Goal: Transaction & Acquisition: Download file/media

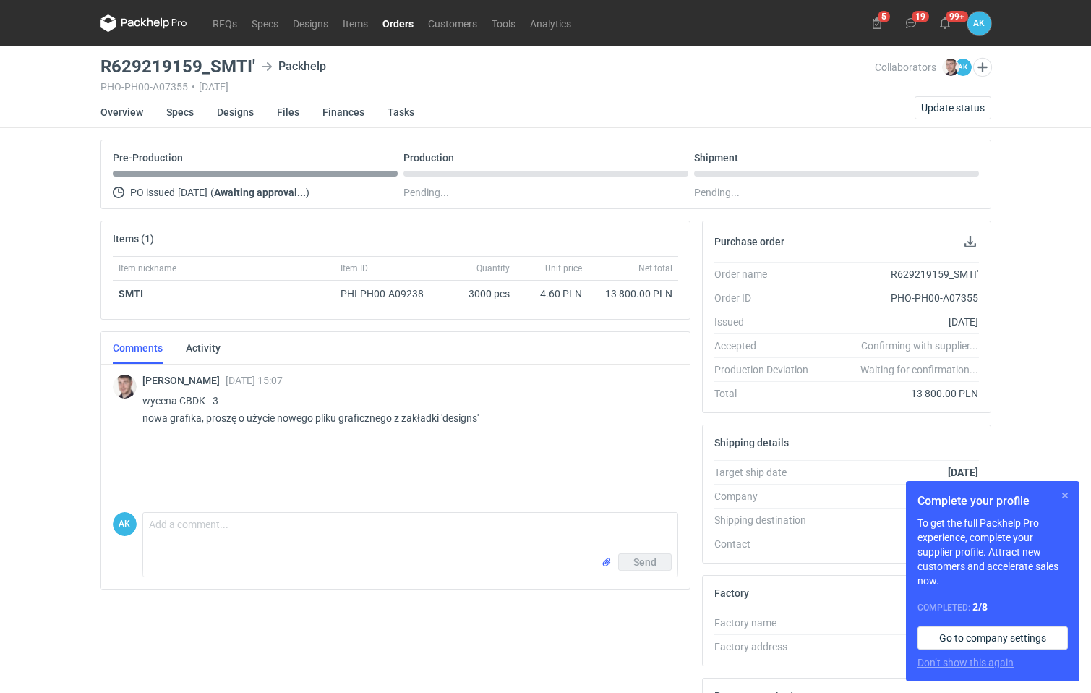
click at [1063, 493] on button "button" at bounding box center [1065, 495] width 17 height 17
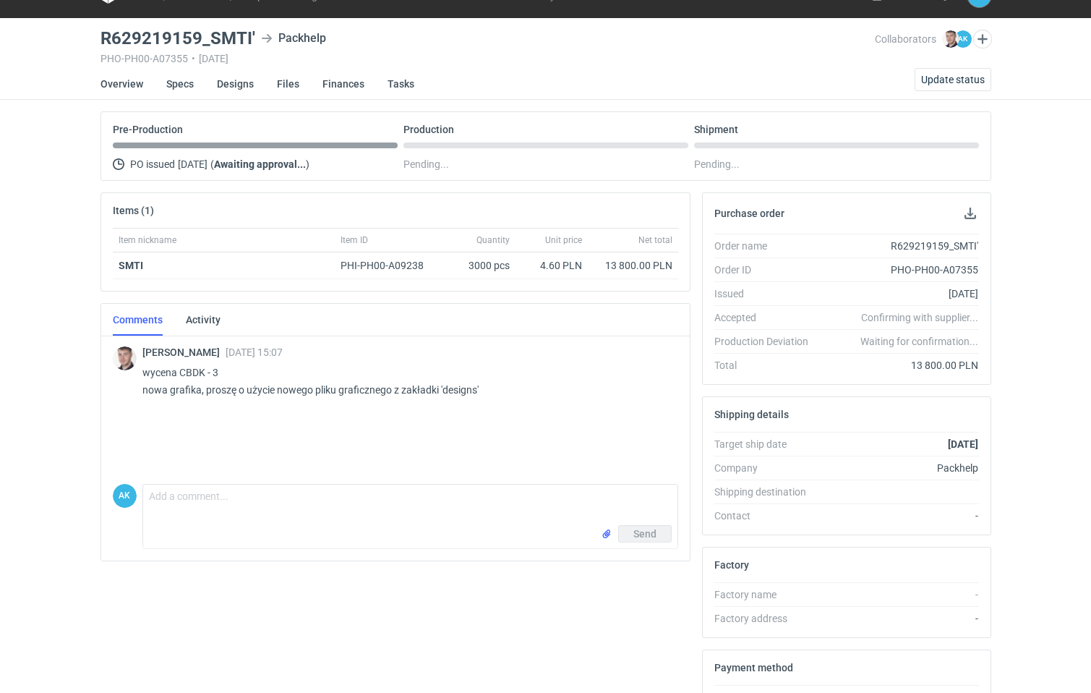
scroll to position [27, 0]
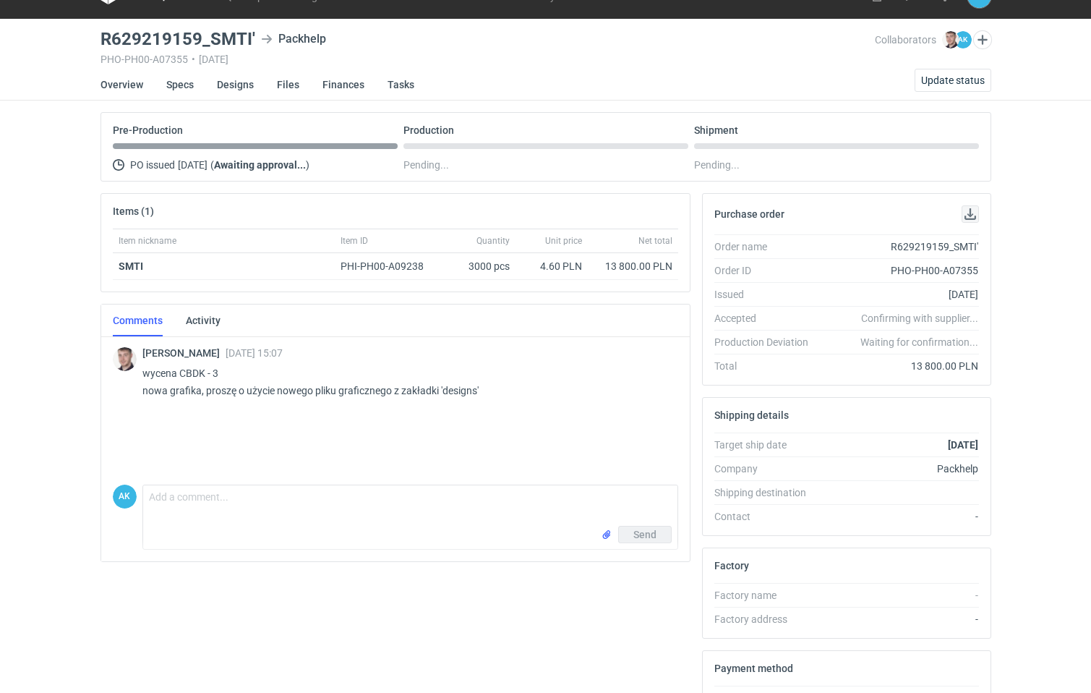
click at [971, 214] on button "button" at bounding box center [970, 213] width 17 height 17
click at [286, 82] on link "Files" at bounding box center [288, 85] width 22 height 32
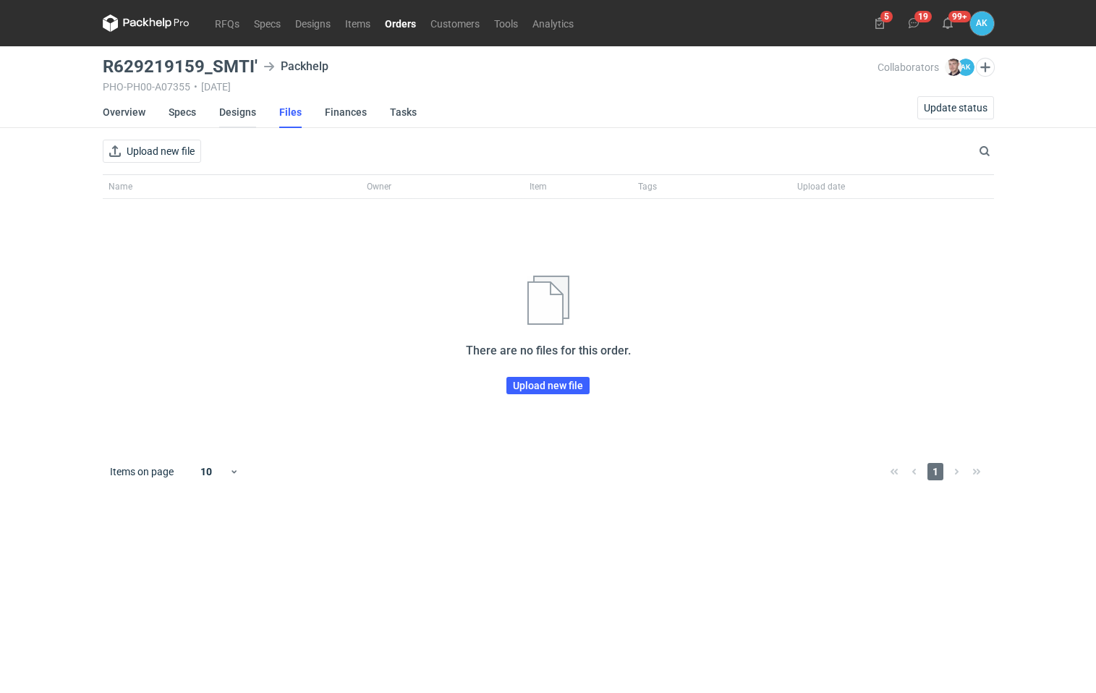
click at [226, 114] on link "Designs" at bounding box center [237, 112] width 37 height 32
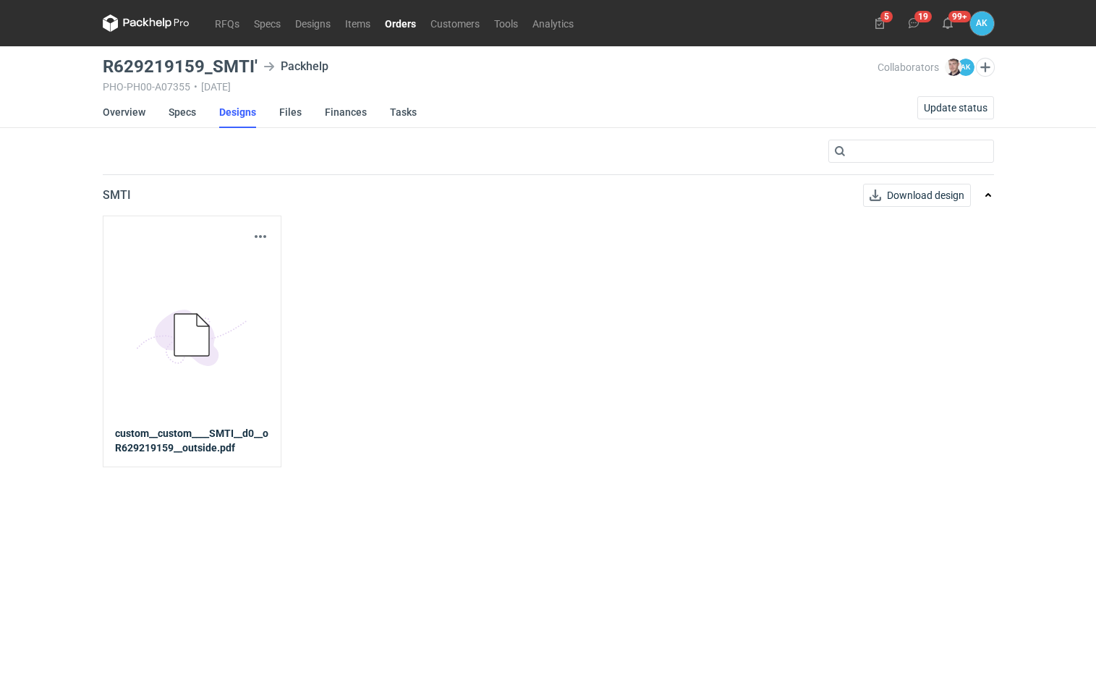
click at [189, 335] on icon at bounding box center [191, 335] width 35 height 42
click at [169, 448] on strong "custom__custom____SMTI__d0__oR629219159__outside.pdf" at bounding box center [192, 440] width 154 height 29
click at [900, 190] on span "Download design" at bounding box center [925, 195] width 77 height 10
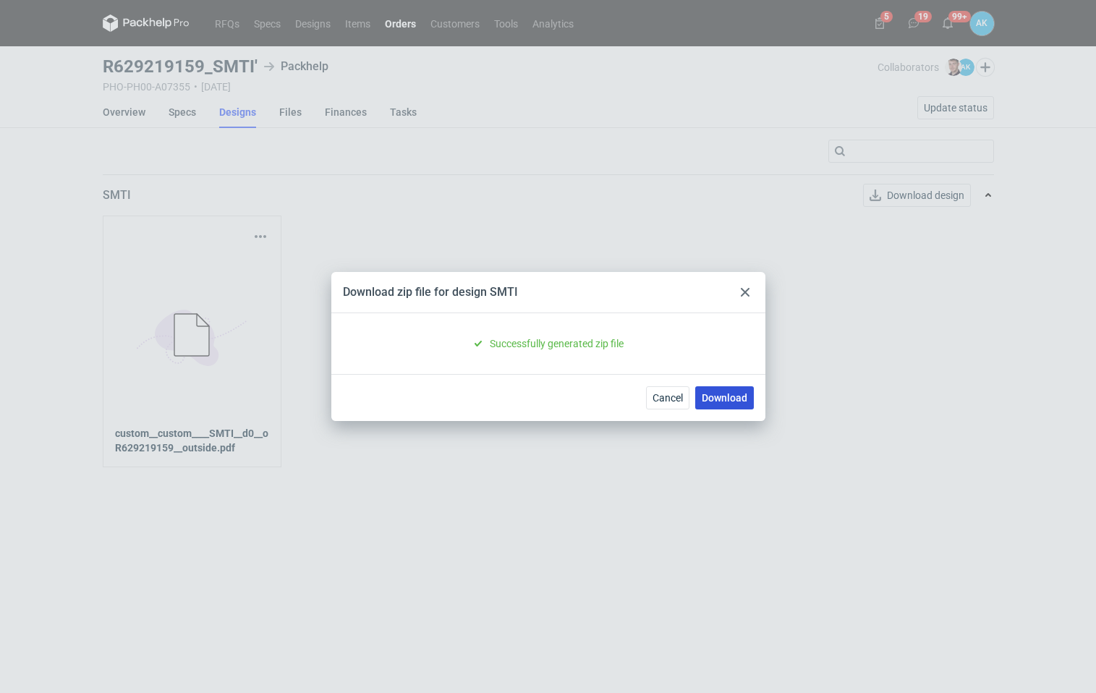
click at [730, 393] on link "Download" at bounding box center [724, 397] width 59 height 23
